Goal: Task Accomplishment & Management: Manage account settings

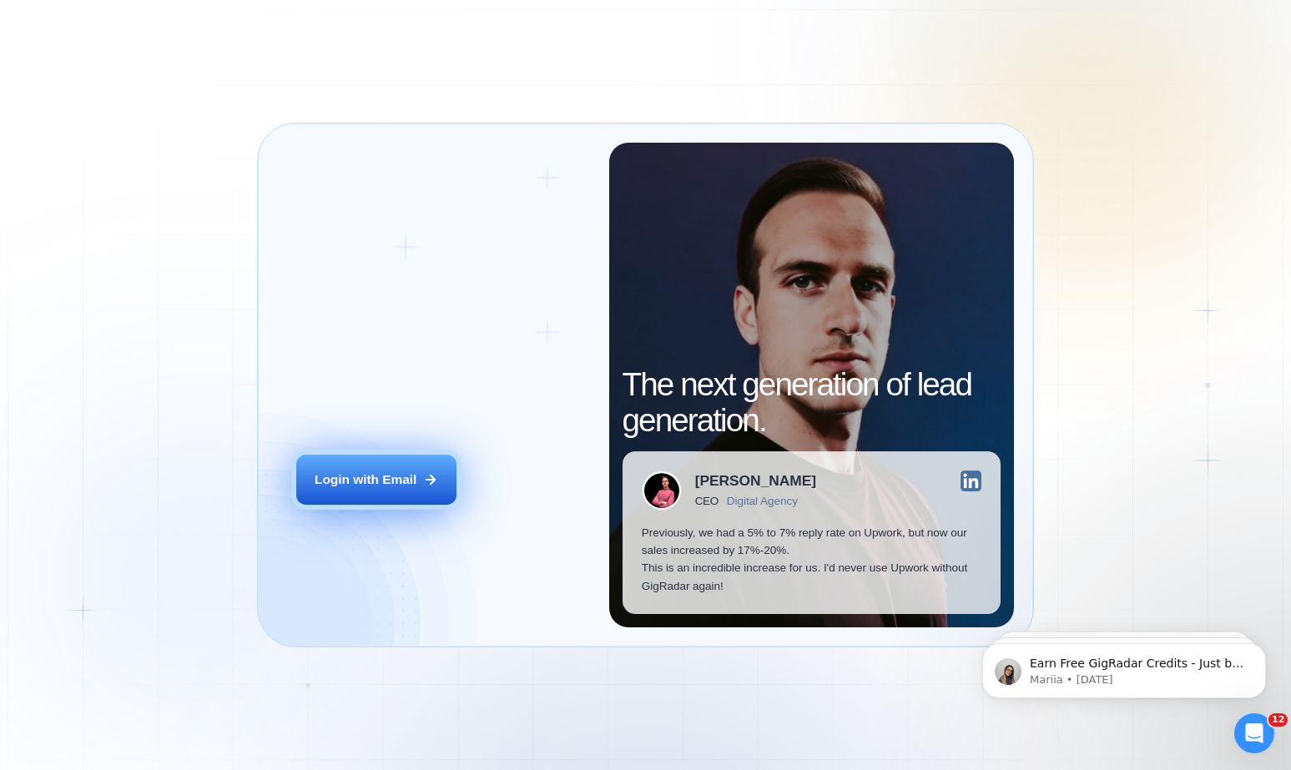
click at [360, 477] on div "Login with Email" at bounding box center [366, 480] width 102 height 18
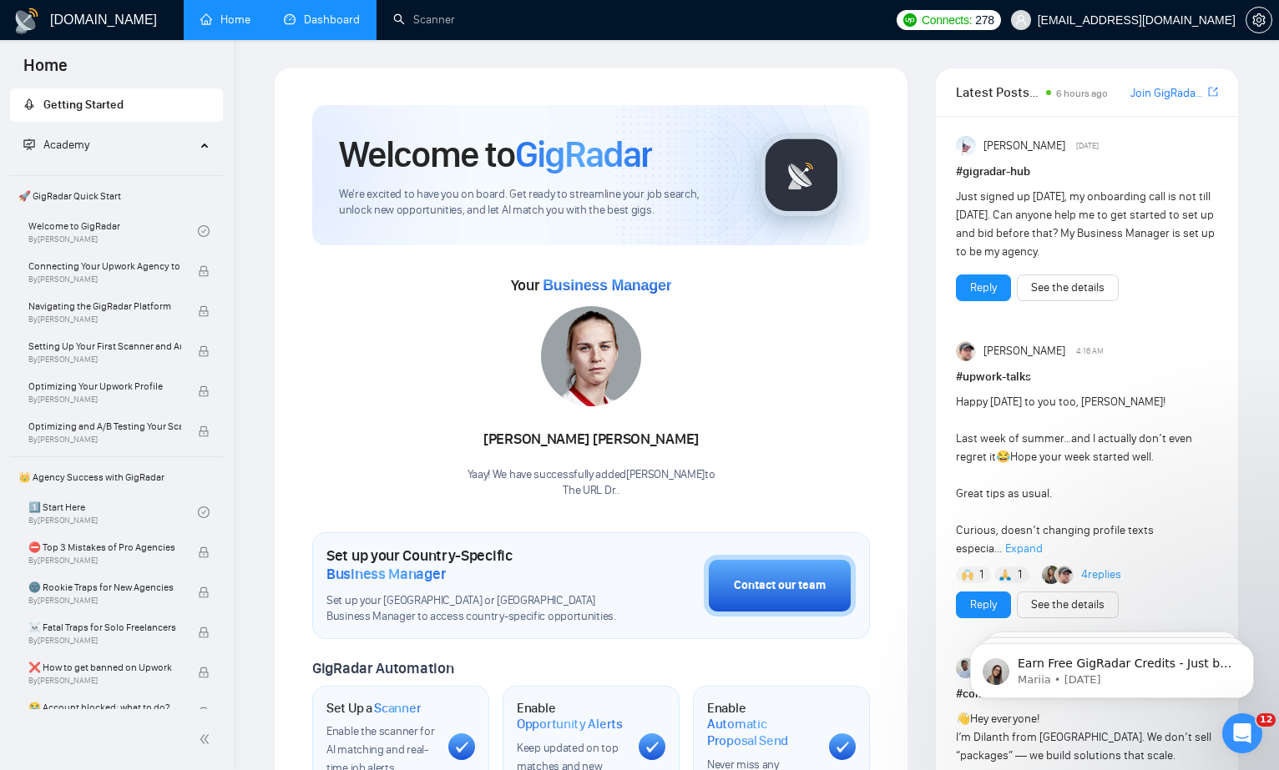
click at [306, 17] on link "Dashboard" at bounding box center [322, 20] width 76 height 14
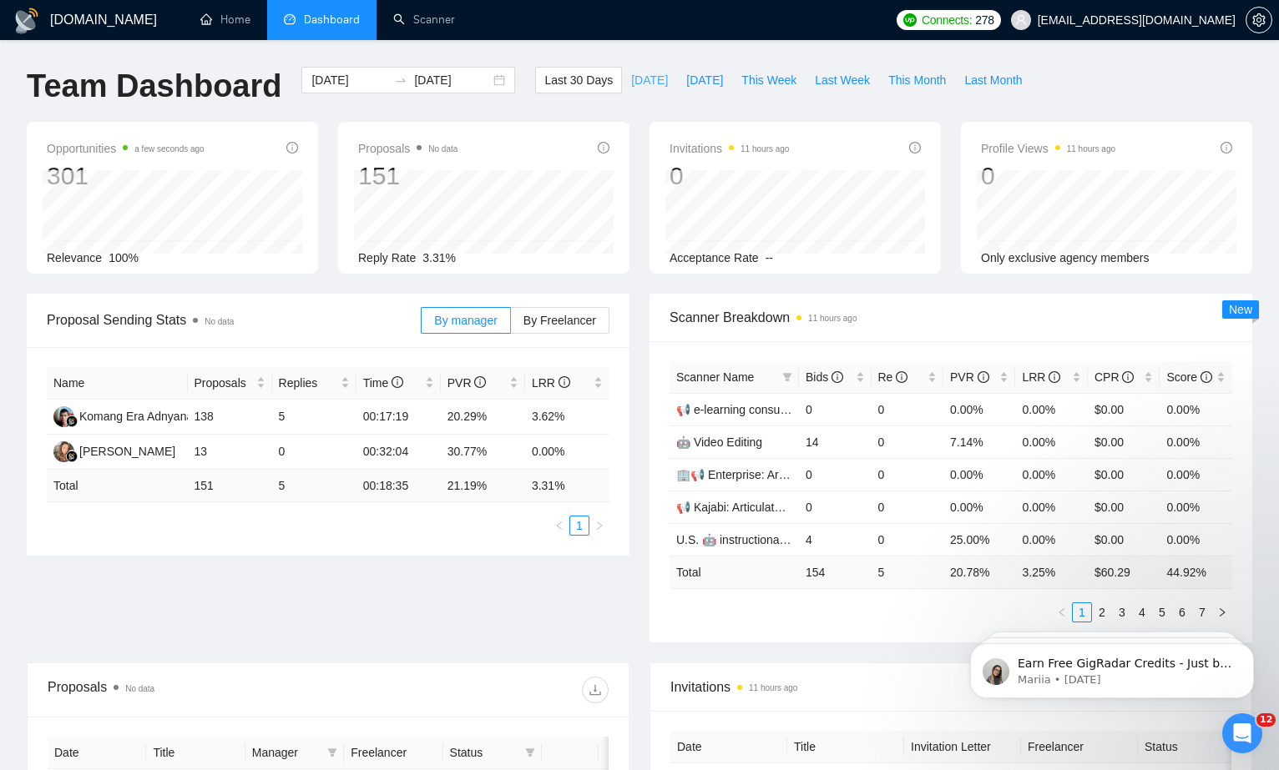
click at [631, 79] on span "Today" at bounding box center [649, 80] width 37 height 18
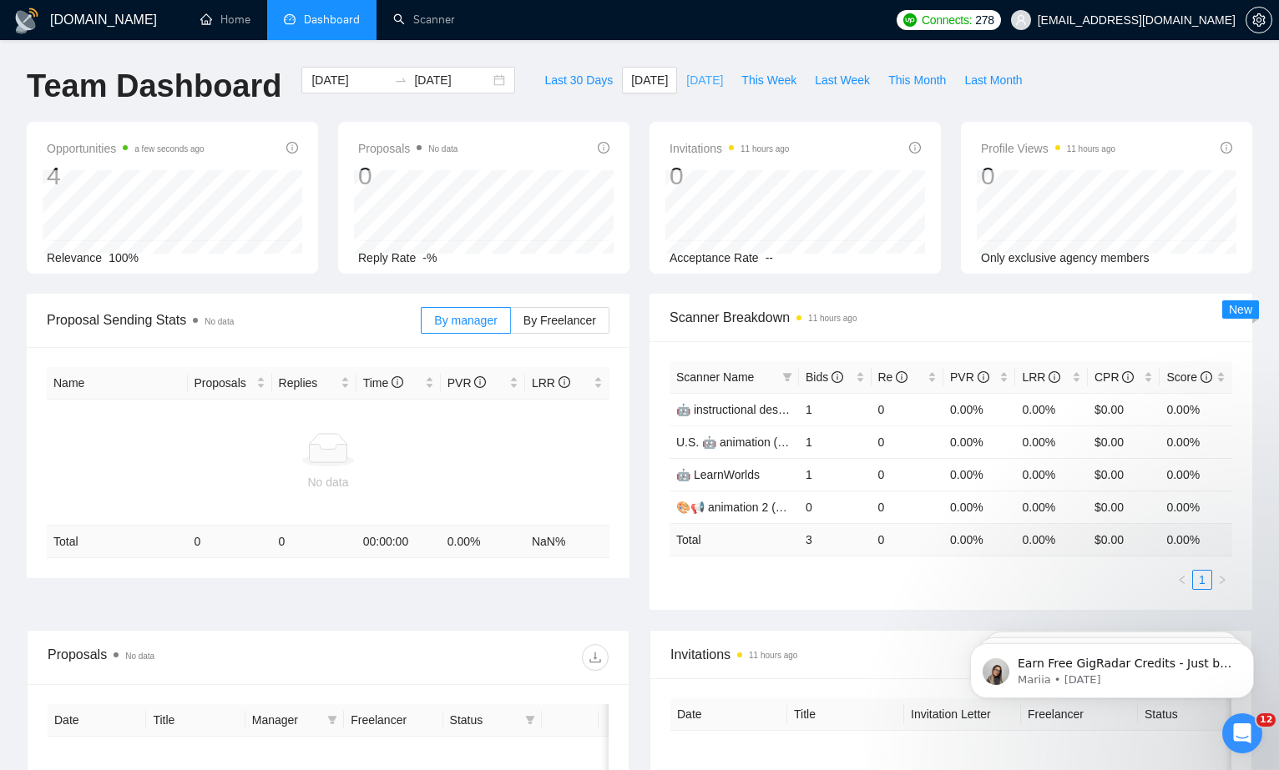
click at [690, 80] on span "Yesterday" at bounding box center [704, 80] width 37 height 18
type input "2025-08-24"
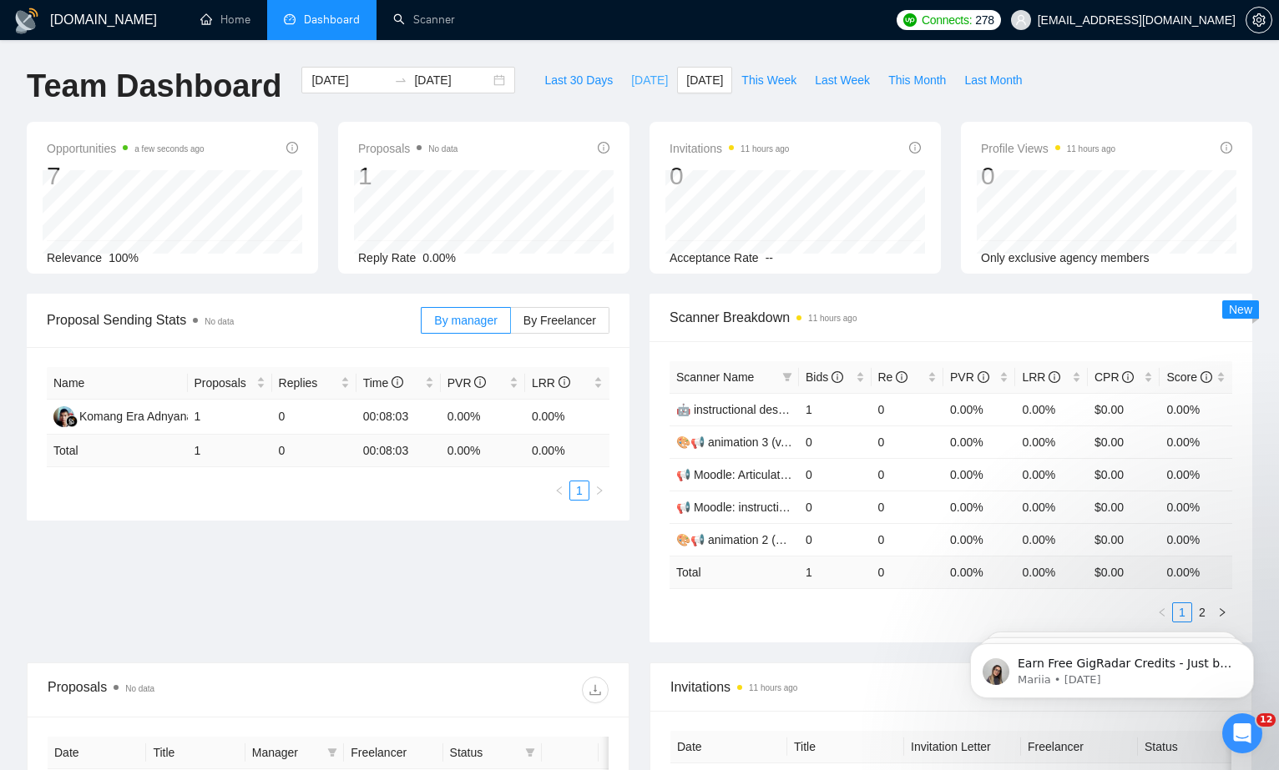
click at [634, 80] on span "Today" at bounding box center [649, 80] width 37 height 18
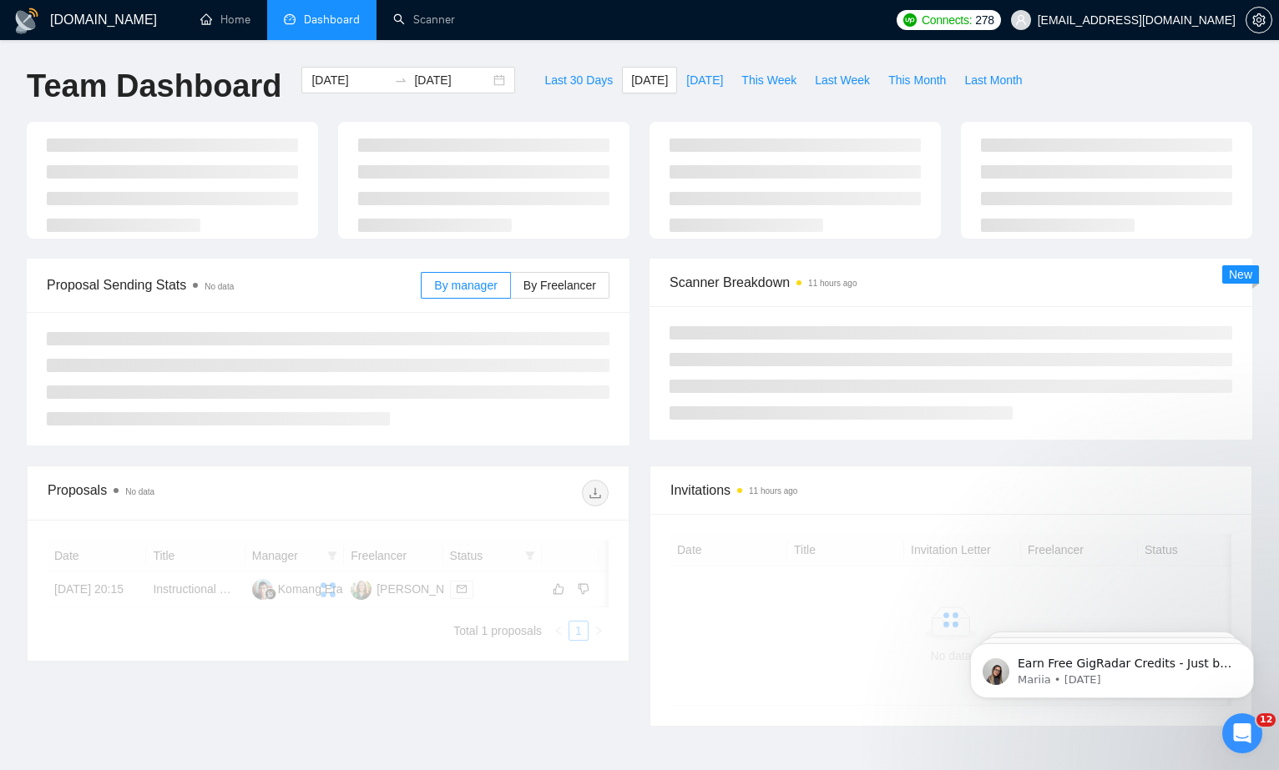
type input "2025-08-25"
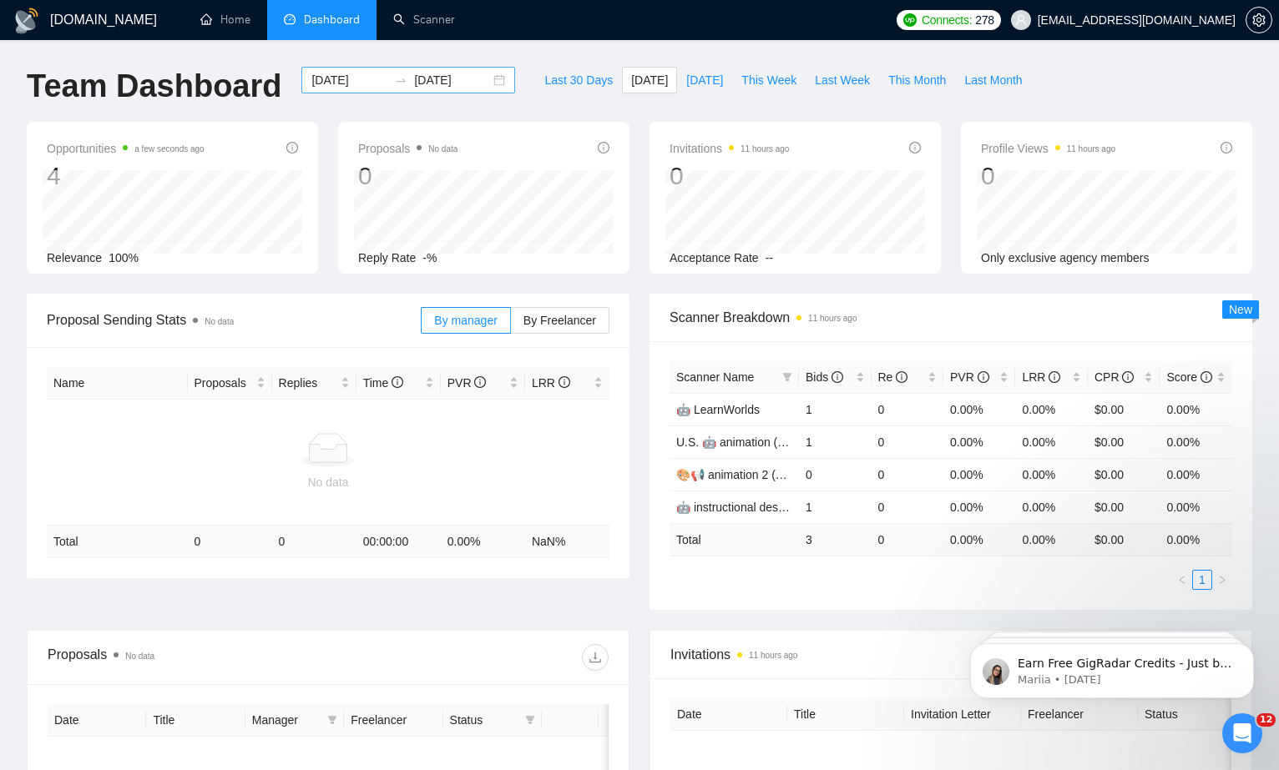
click at [348, 85] on input "2025-08-25" at bounding box center [349, 80] width 76 height 18
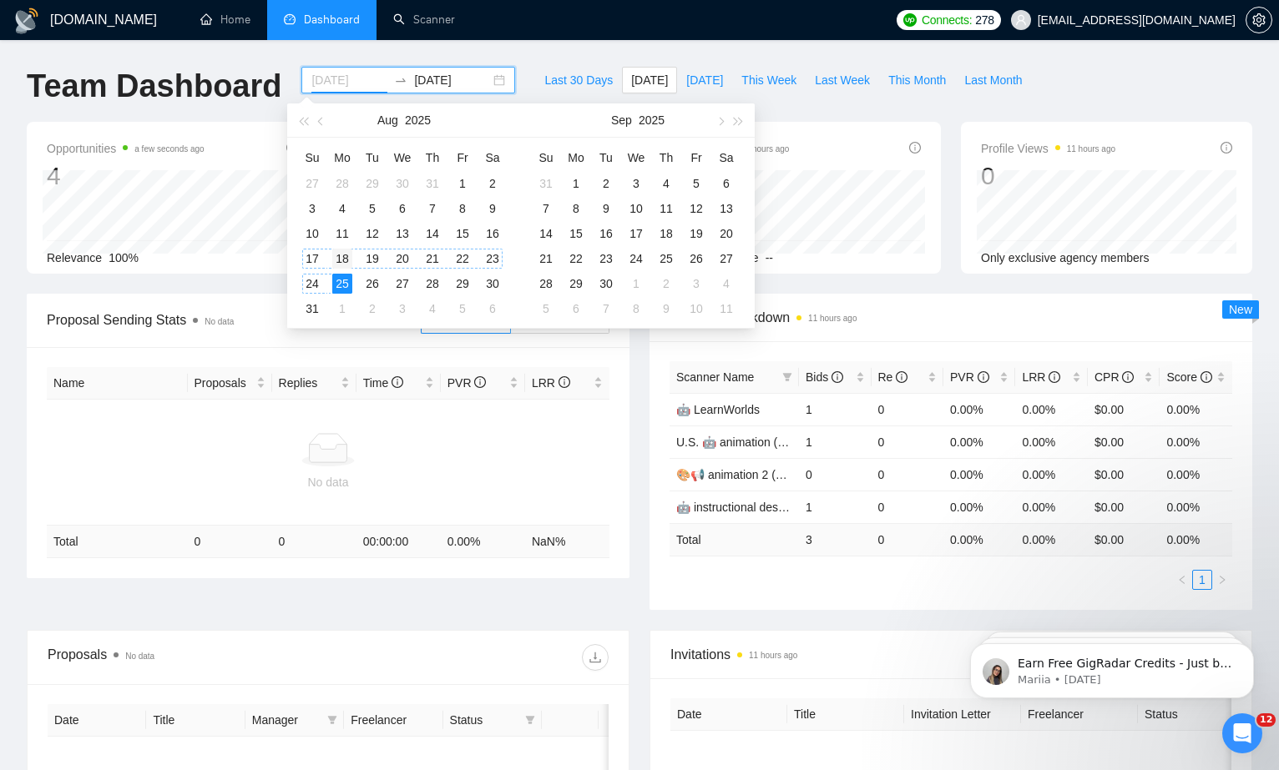
type input "2025-08-18"
click at [346, 260] on div "18" at bounding box center [342, 259] width 20 height 20
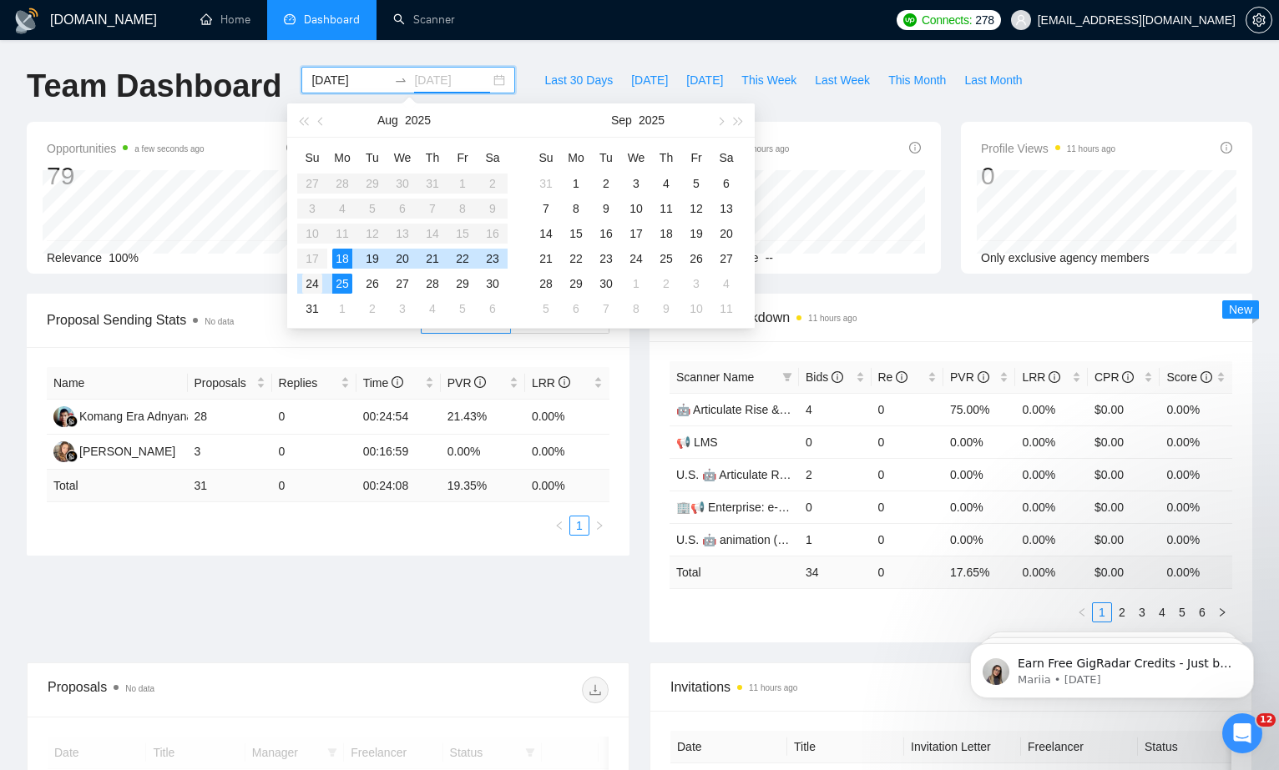
type input "2025-08-24"
click at [319, 279] on div "24" at bounding box center [312, 284] width 20 height 20
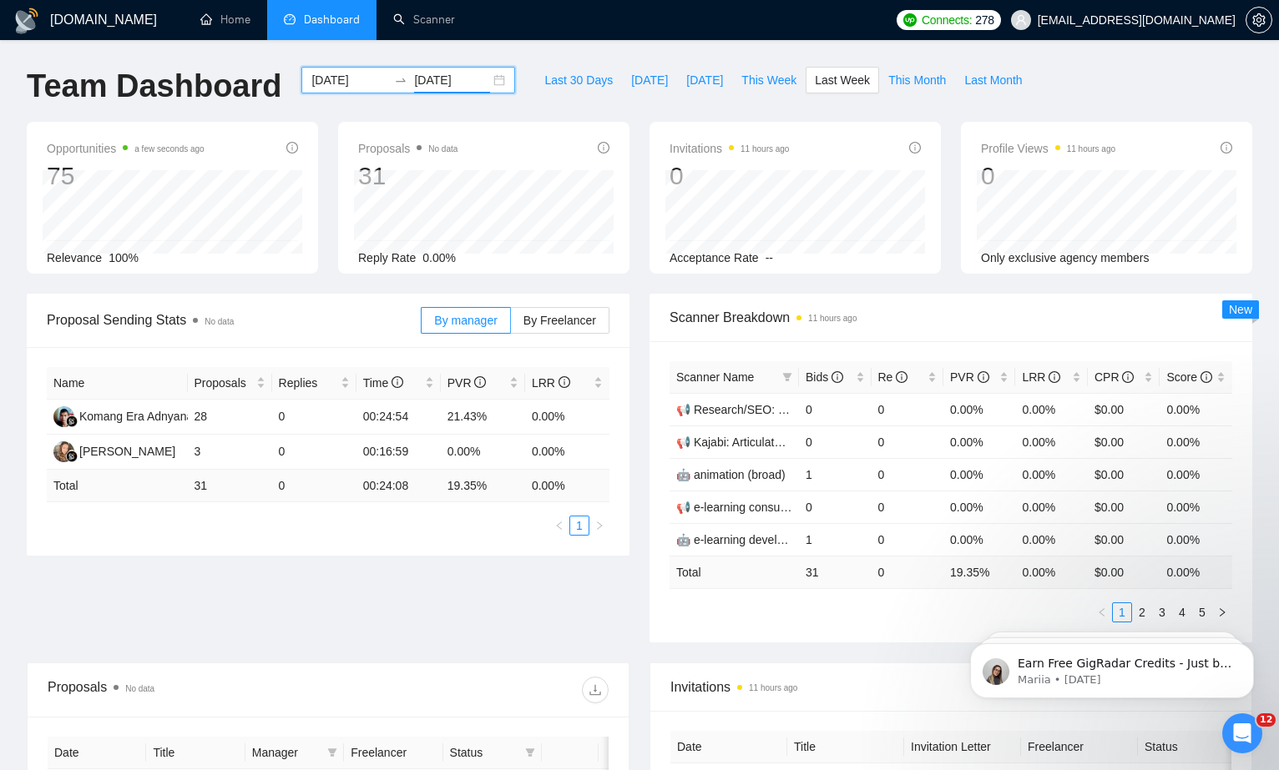
click at [386, 575] on div "Proposal Sending Stats No data By manager By Freelancer Name Proposals Replies …" at bounding box center [639, 478] width 1245 height 369
